Goal: Task Accomplishment & Management: Complete application form

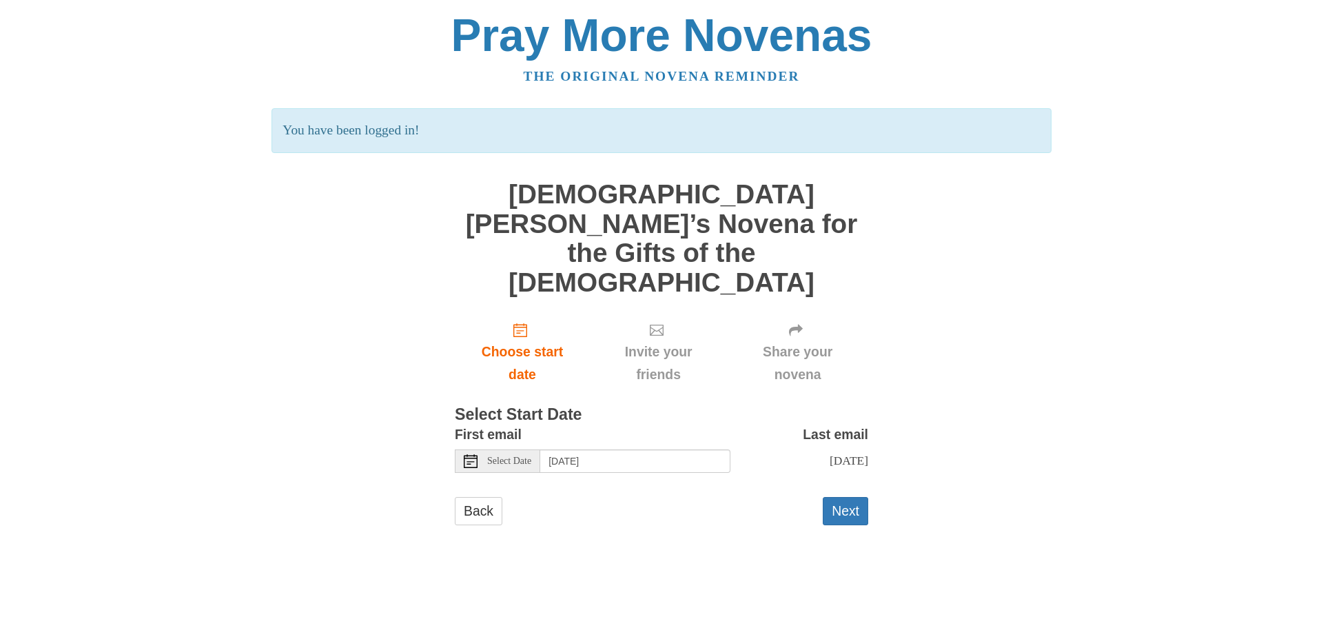
click at [471, 454] on use at bounding box center [471, 461] width 14 height 14
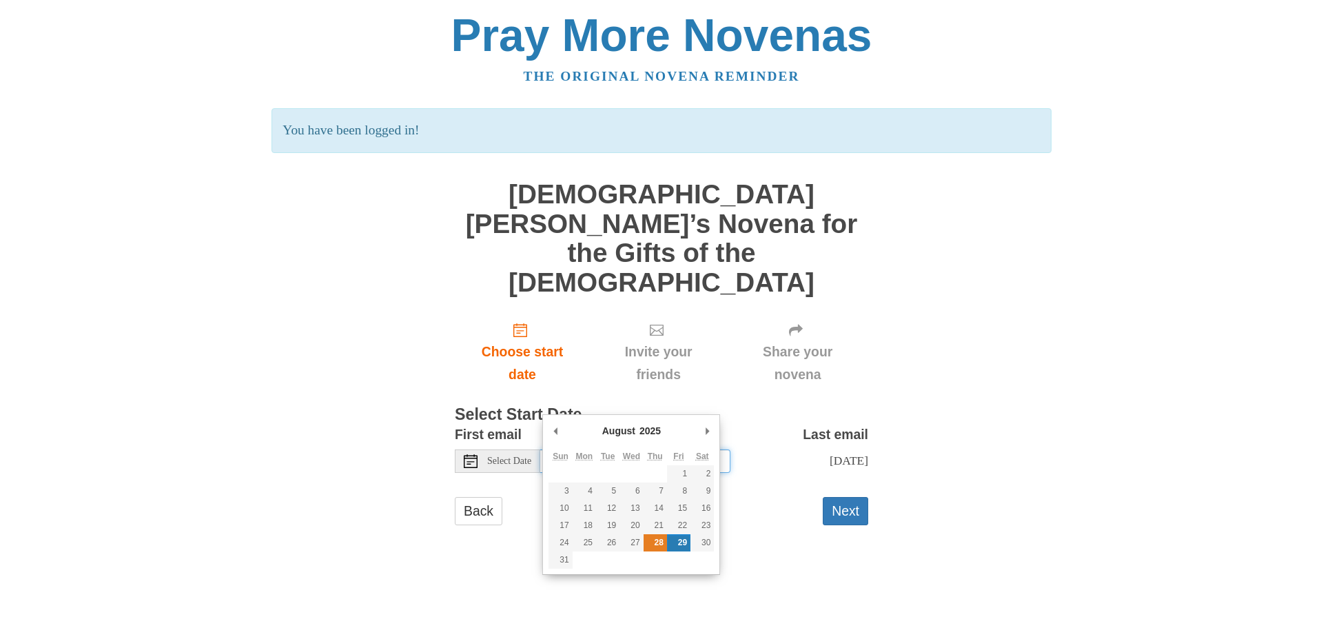
type input "Thursday, August 28th"
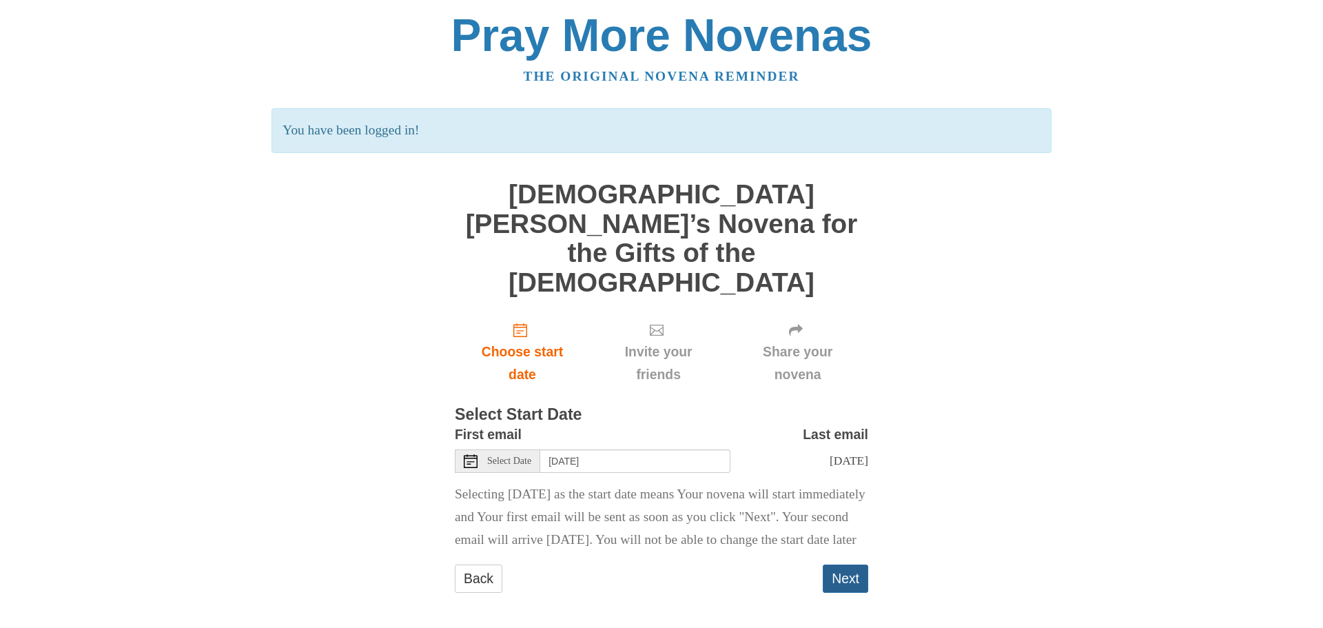
click at [848, 564] on button "Next" at bounding box center [845, 578] width 45 height 28
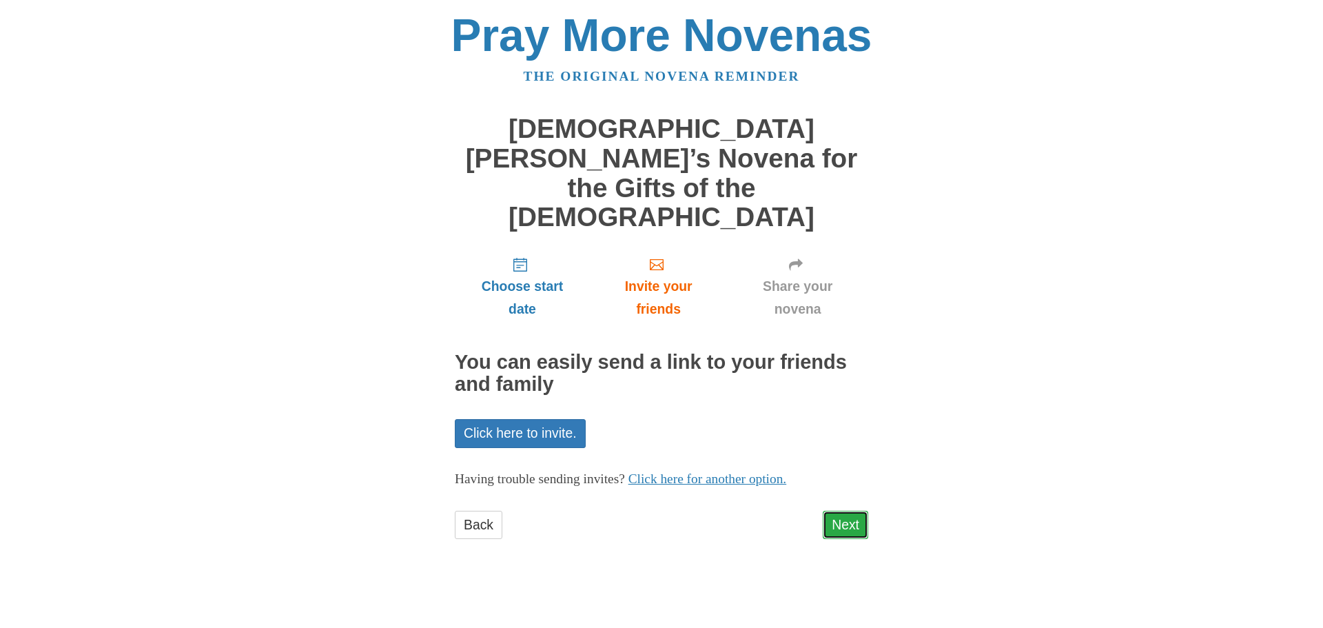
click at [853, 511] on link "Next" at bounding box center [845, 525] width 45 height 28
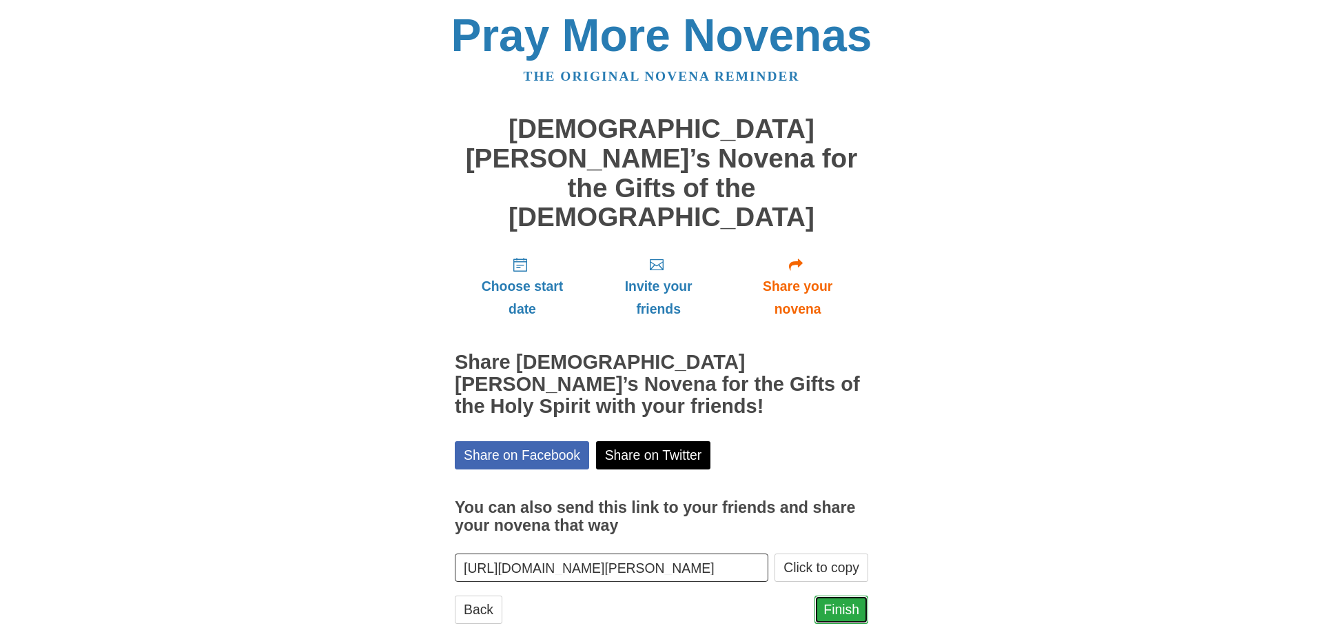
click at [842, 595] on link "Finish" at bounding box center [842, 609] width 54 height 28
